Goal: Register for event/course

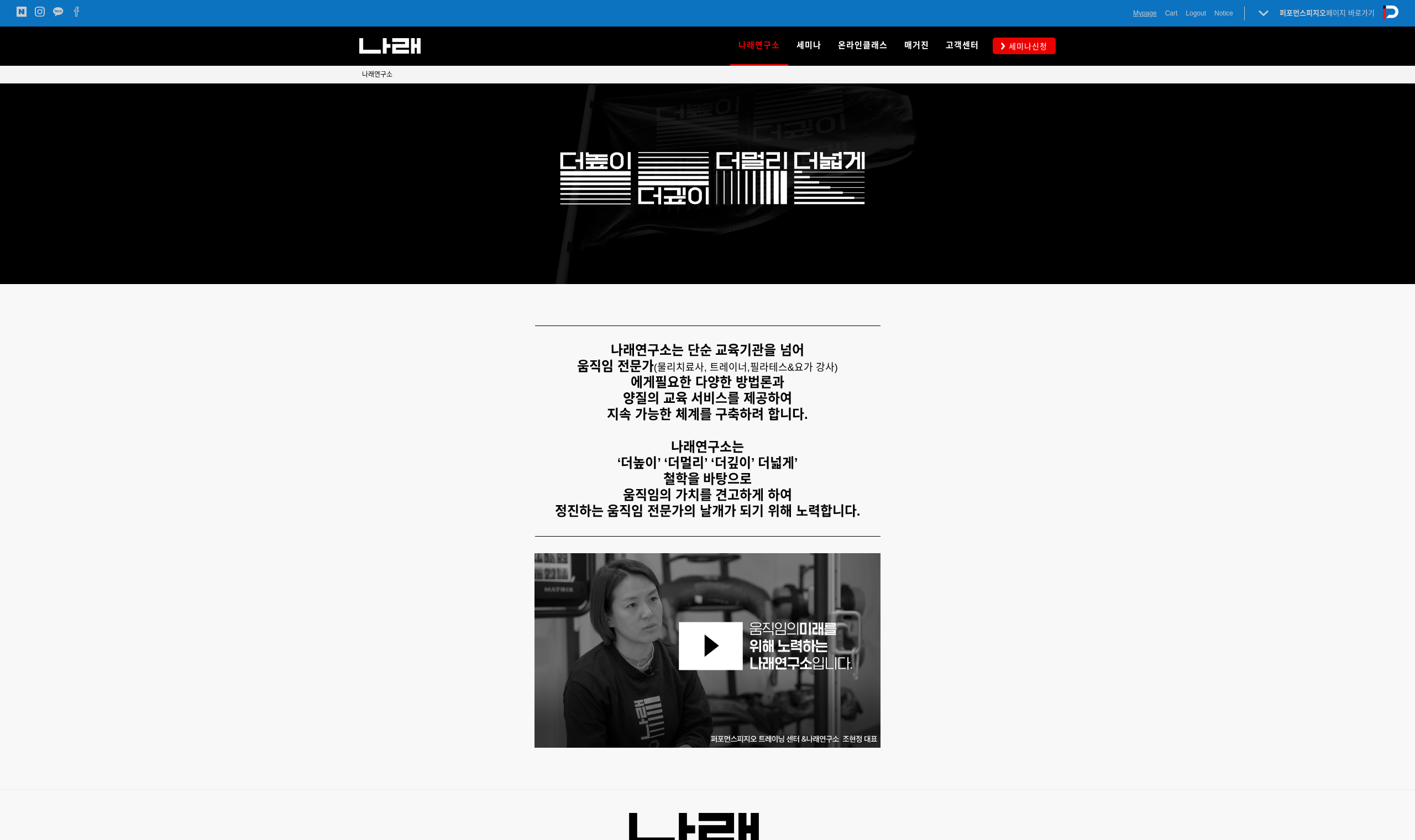
click at [1142, 13] on span "Mypage" at bounding box center [1145, 13] width 24 height 11
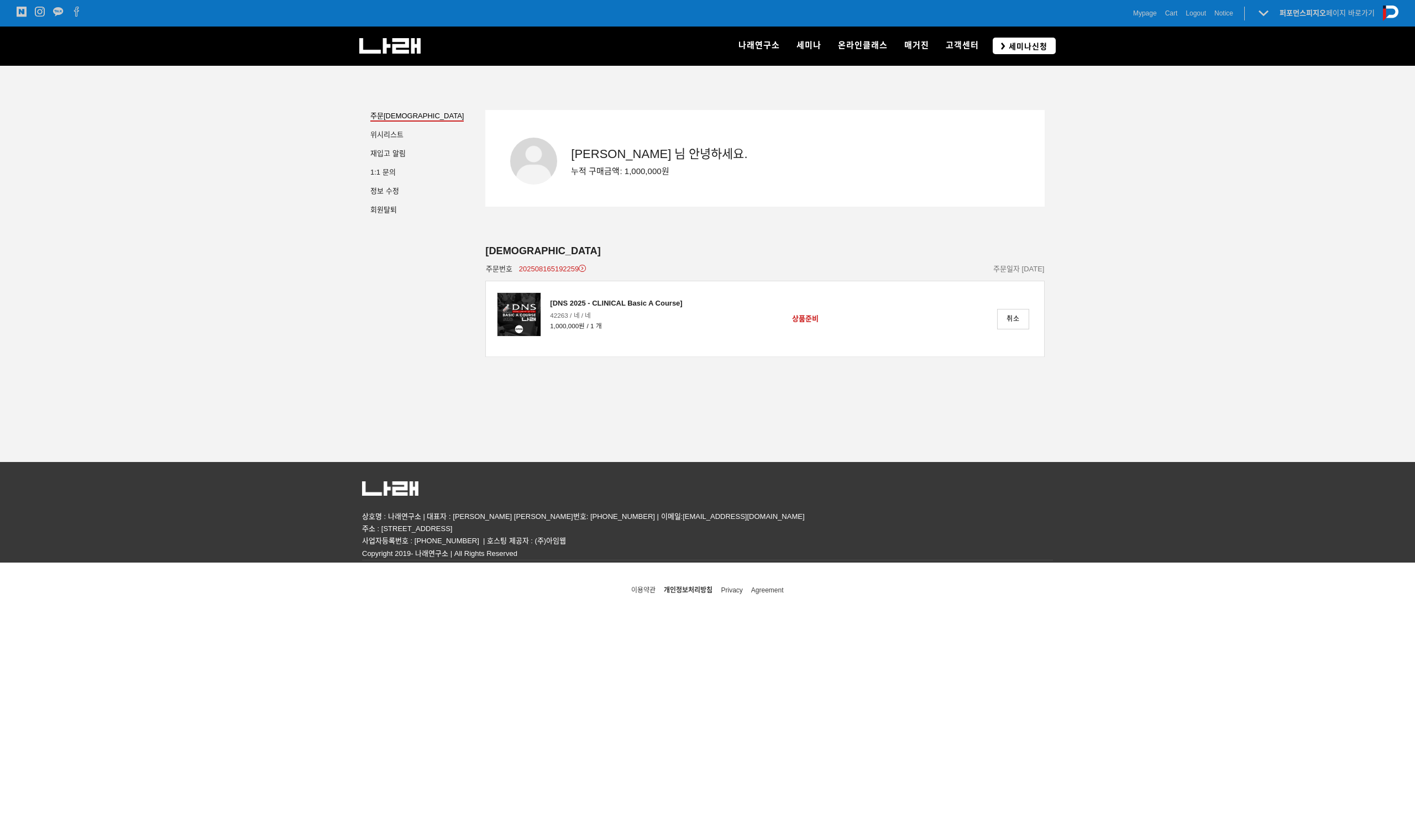
click at [1028, 48] on span "세미나신청" at bounding box center [1026, 46] width 42 height 11
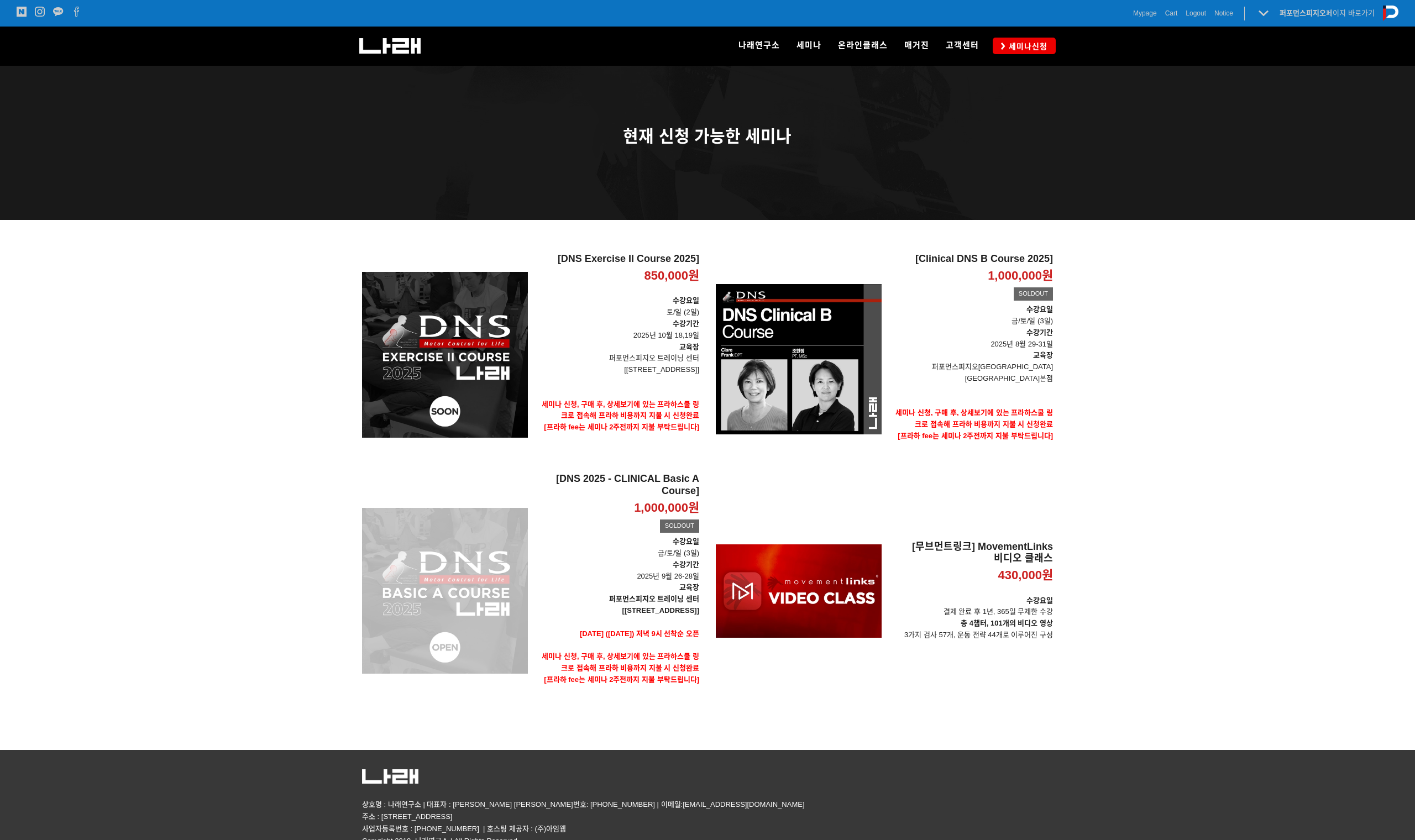
click at [453, 519] on div "[DNS 2025 - CLINICAL Basic A Course] 1,000,000원 TIME SALE SOLDOUT" at bounding box center [444, 591] width 165 height 236
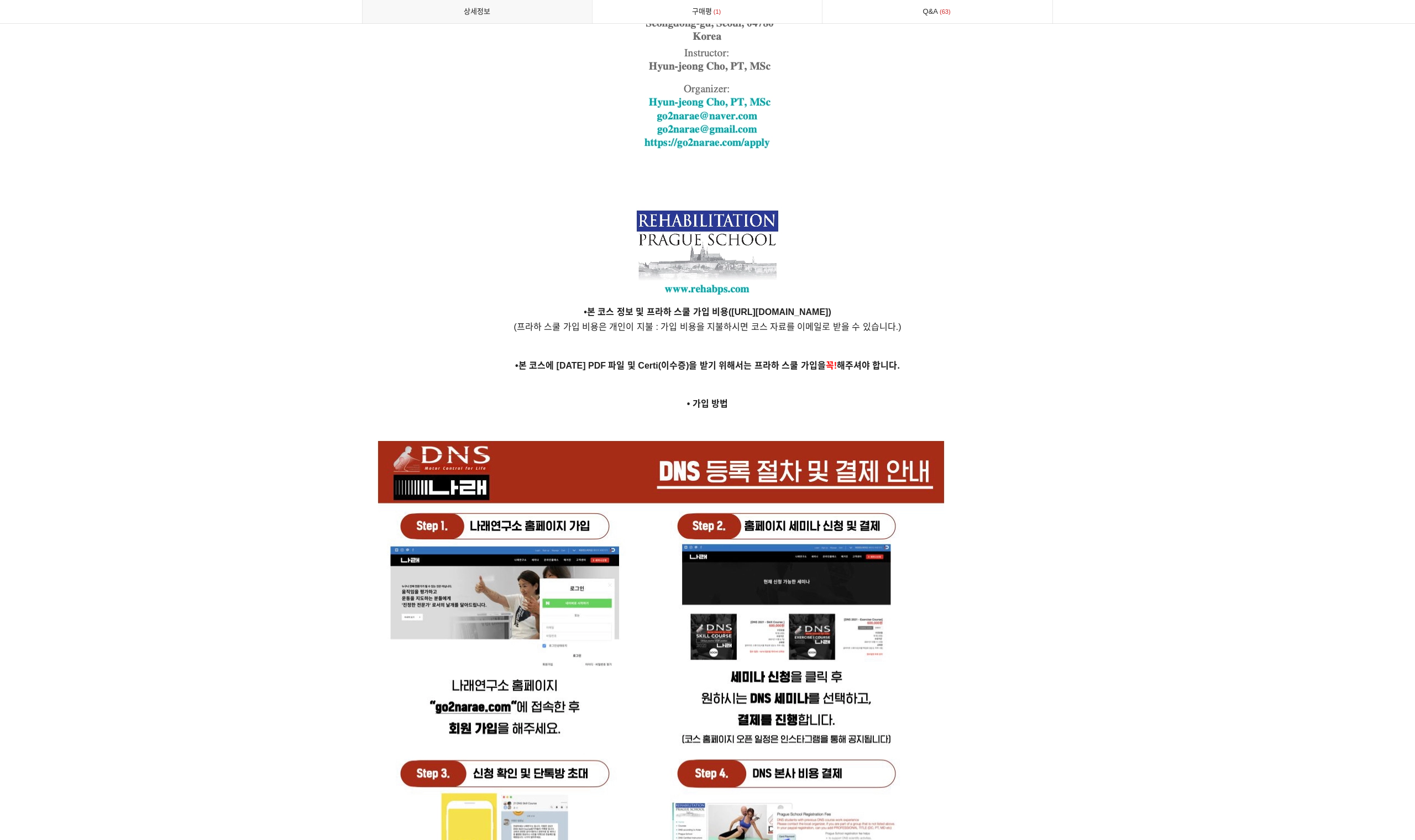
scroll to position [2648, 0]
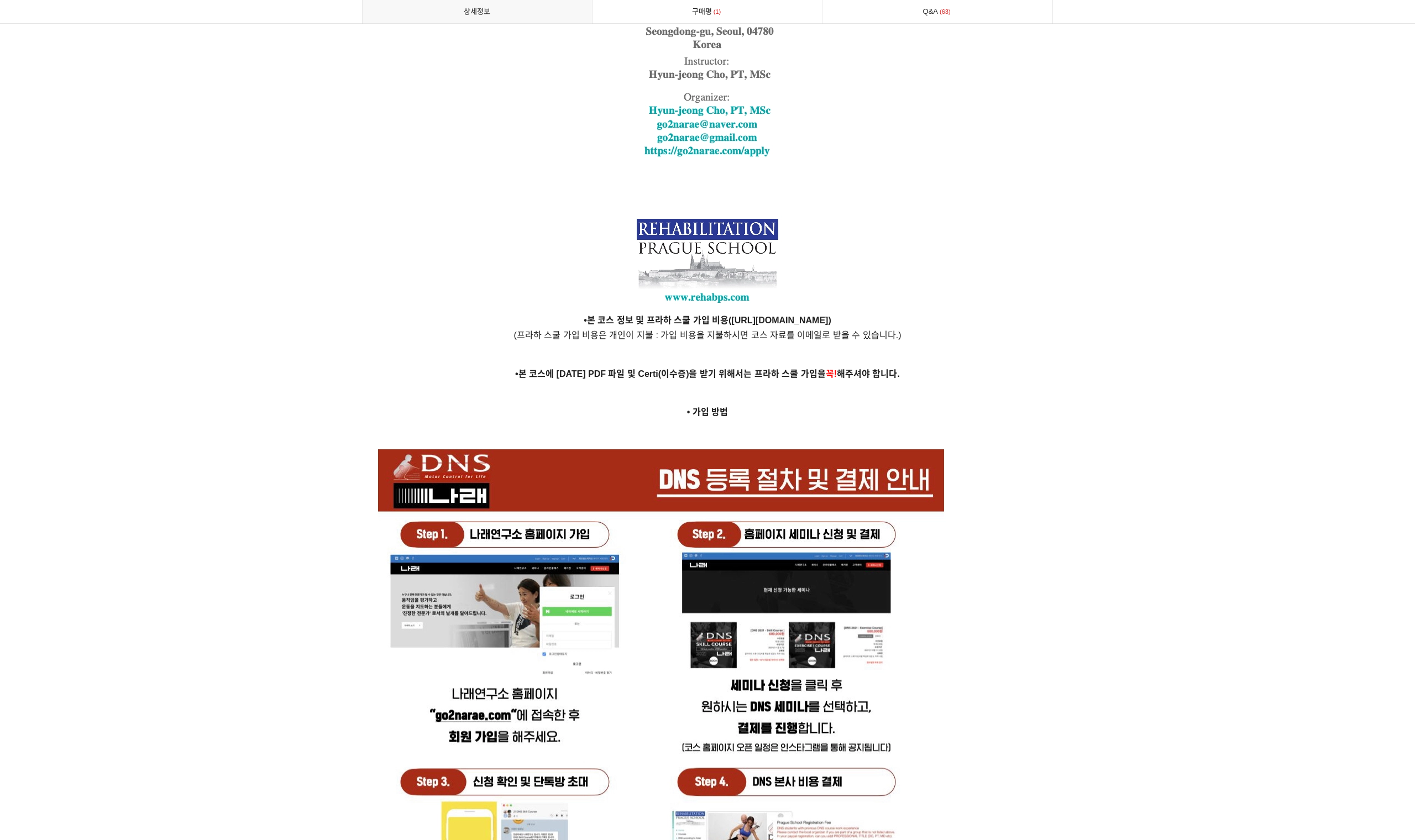
click at [731, 315] on strong "[URL][DOMAIN_NAME]" at bounding box center [779, 320] width 97 height 9
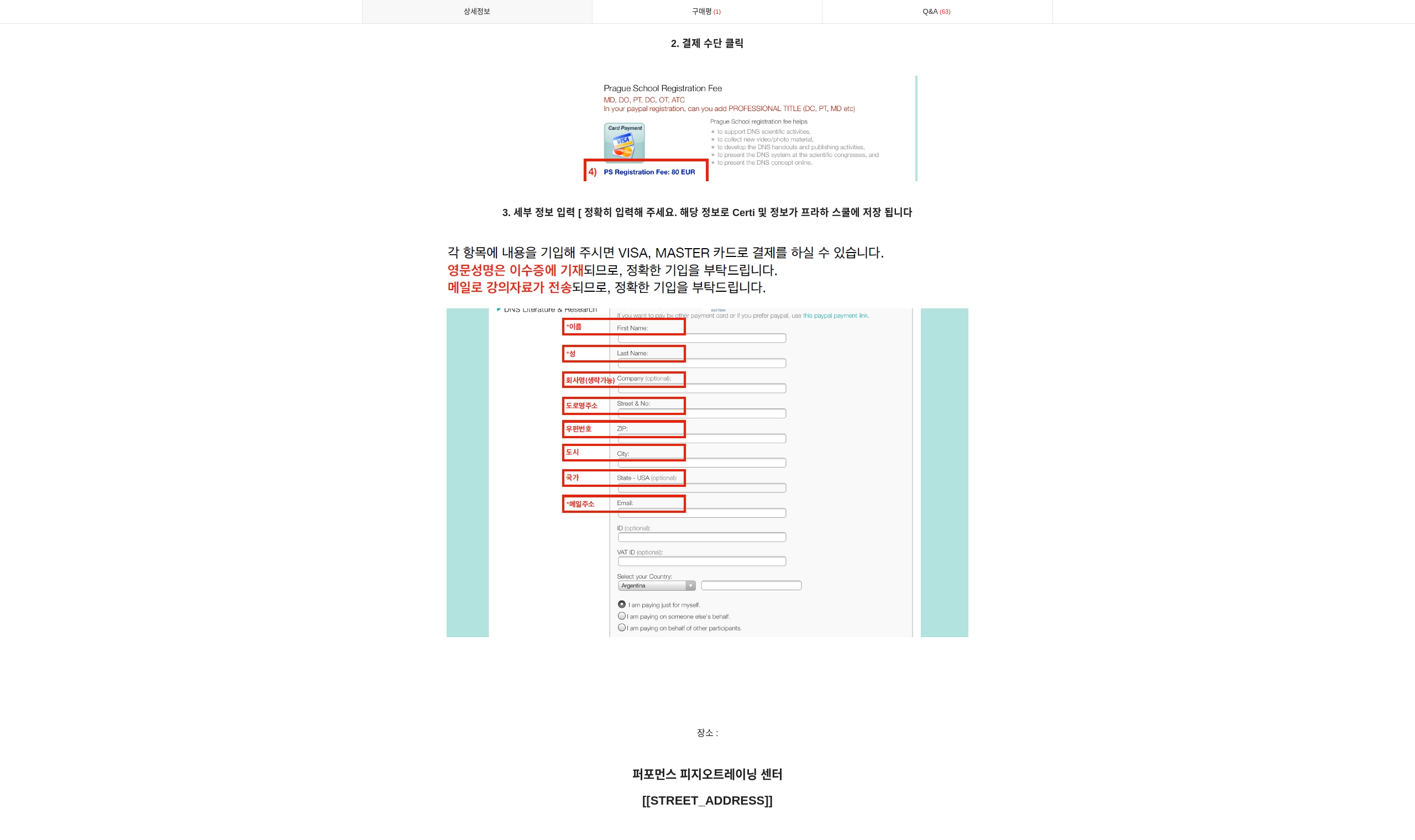
scroll to position [4358, 0]
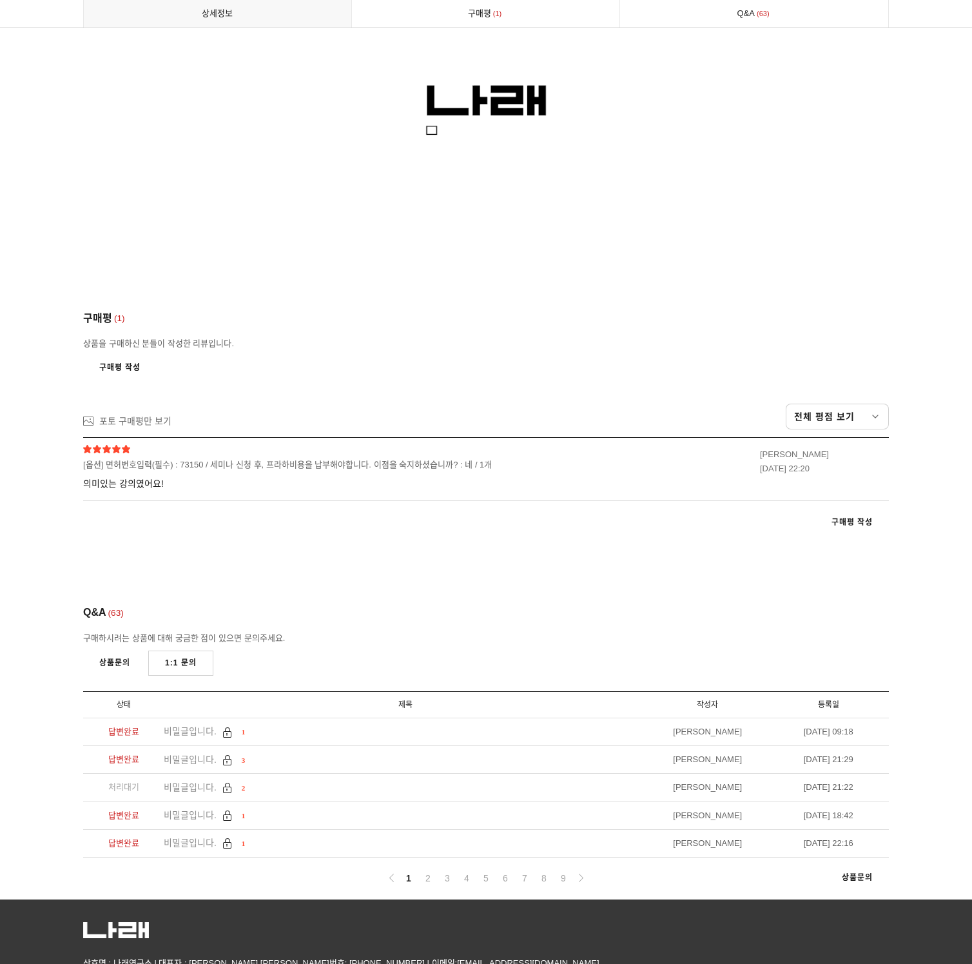
scroll to position [6818, 0]
